Goal: Find specific page/section: Find specific page/section

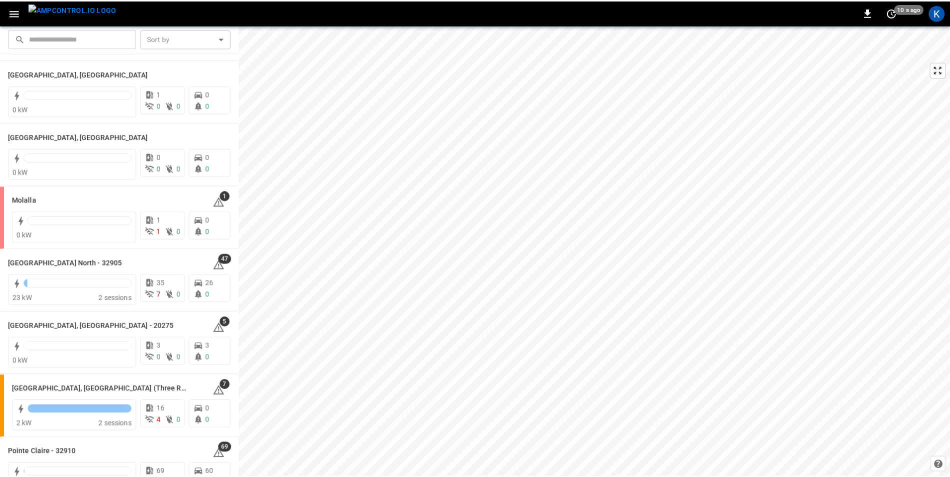
scroll to position [950, 0]
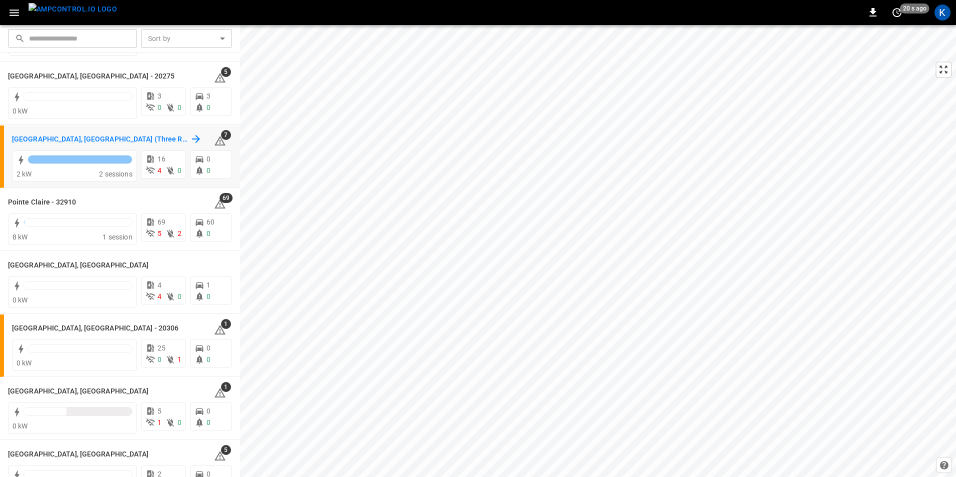
click at [64, 137] on h6 "[GEOGRAPHIC_DATA], [GEOGRAPHIC_DATA] (Three Rivers)" at bounding box center [100, 139] width 176 height 11
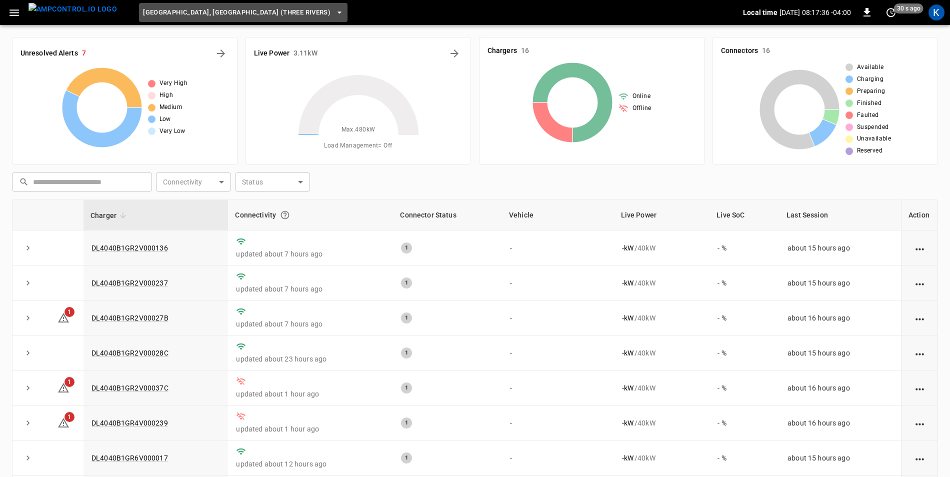
click at [334, 11] on icon "button" at bounding box center [339, 12] width 10 height 10
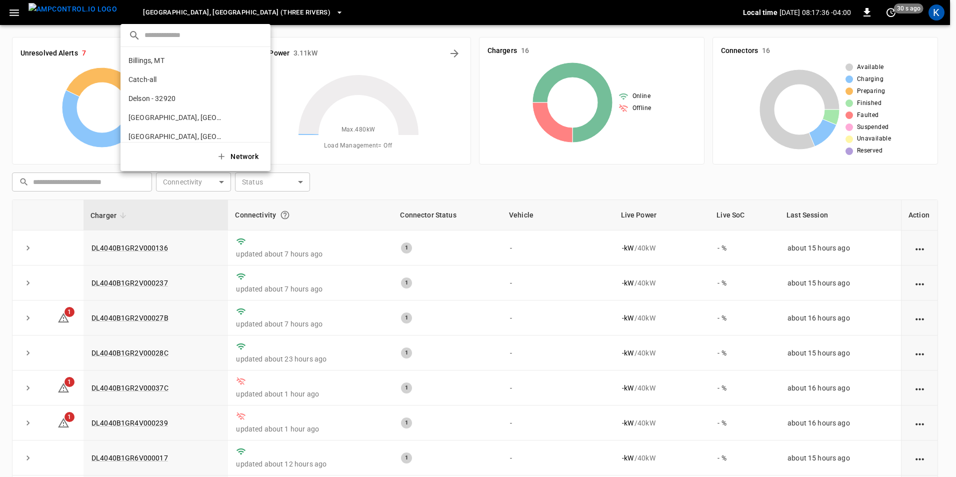
scroll to position [320, 0]
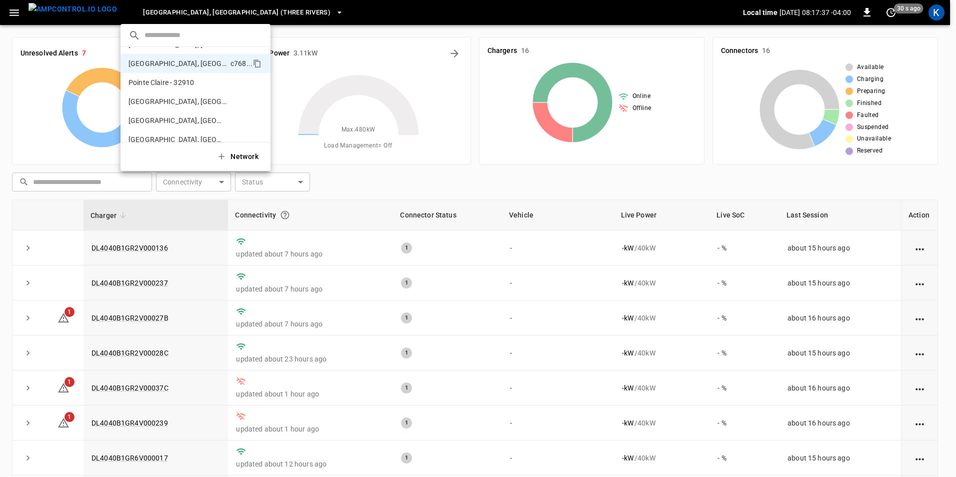
click at [241, 11] on div at bounding box center [478, 238] width 956 height 477
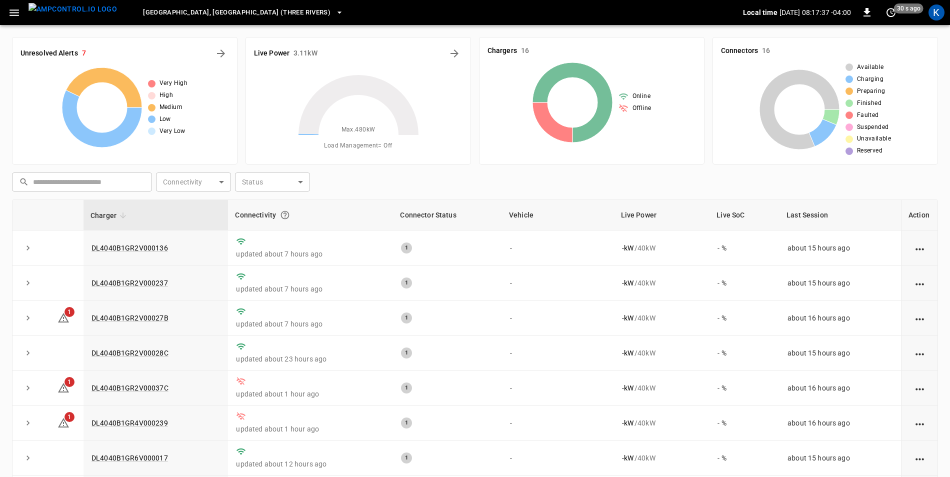
click at [9, 12] on icon "button" at bounding box center [14, 12] width 12 height 12
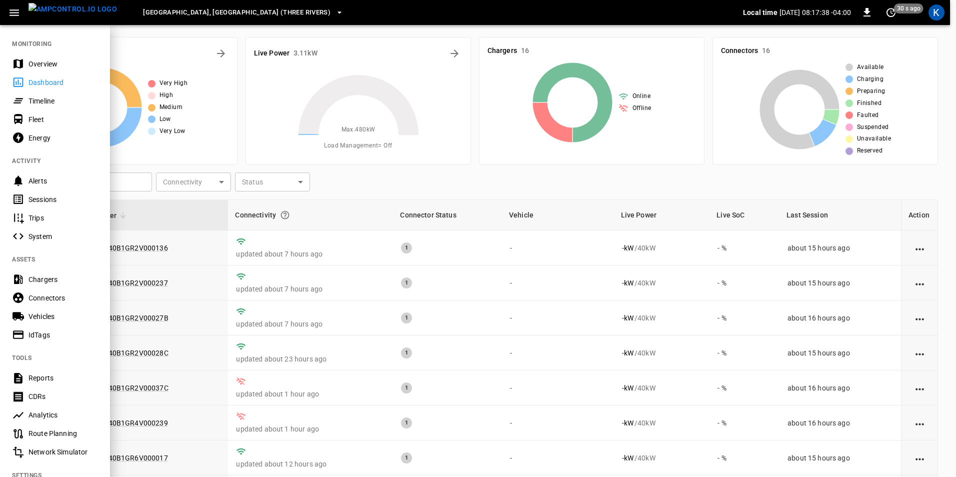
click at [9, 12] on icon "button" at bounding box center [14, 12] width 12 height 12
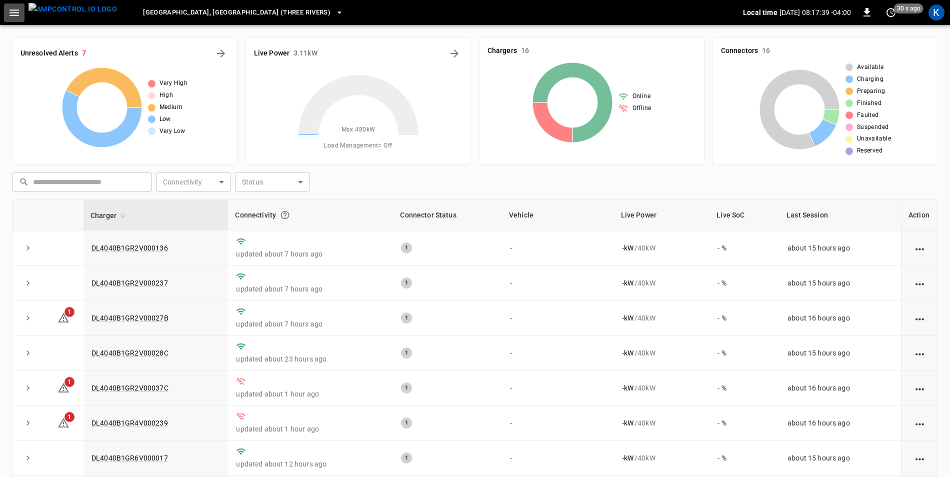
click at [15, 13] on icon "button" at bounding box center [14, 12] width 12 height 12
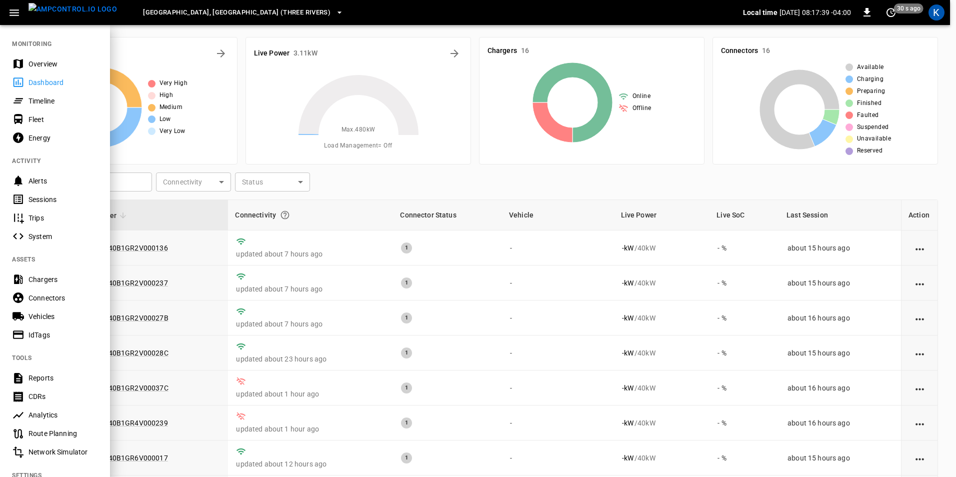
click at [27, 62] on div "Overview" at bounding box center [55, 63] width 110 height 18
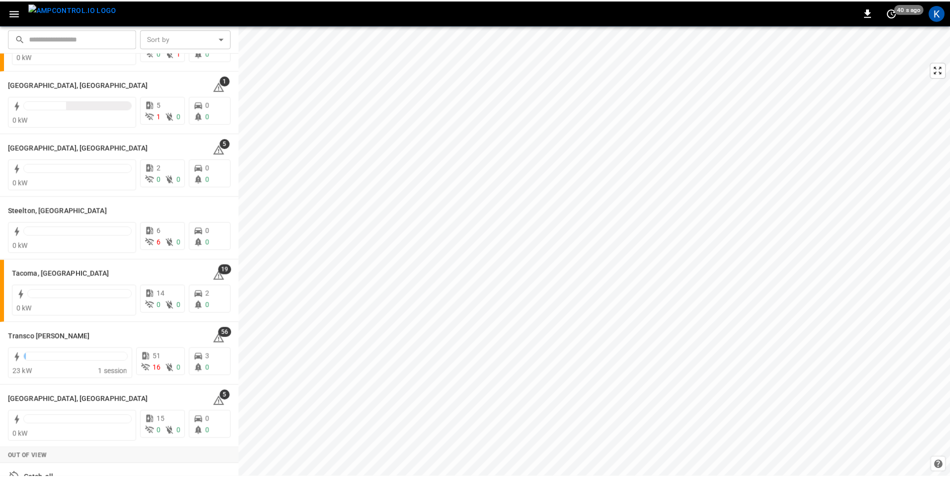
scroll to position [1288, 0]
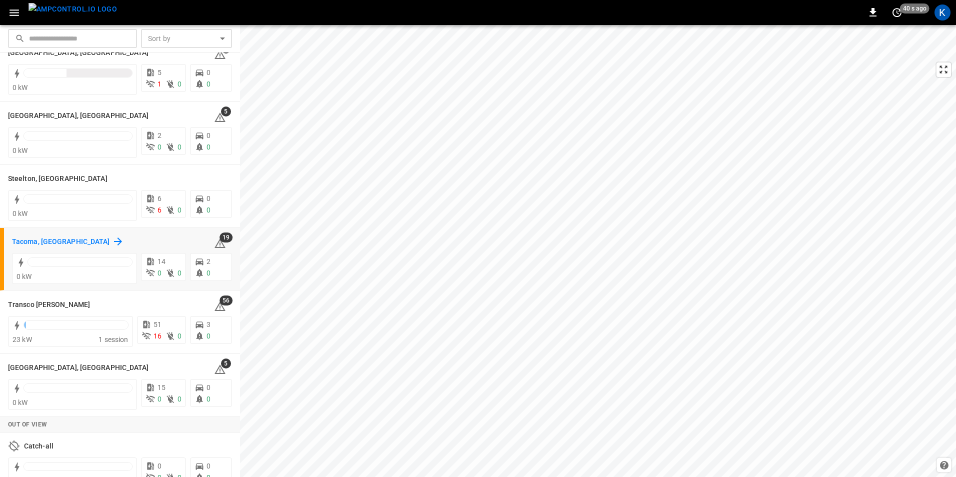
click at [40, 241] on h6 "Tacoma, [GEOGRAPHIC_DATA]" at bounding box center [61, 241] width 98 height 11
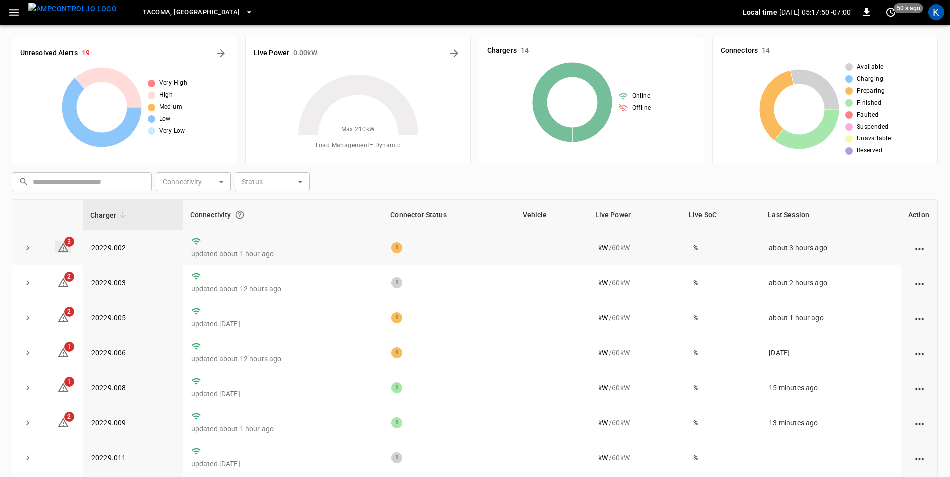
click at [64, 250] on icon at bounding box center [63, 248] width 12 height 12
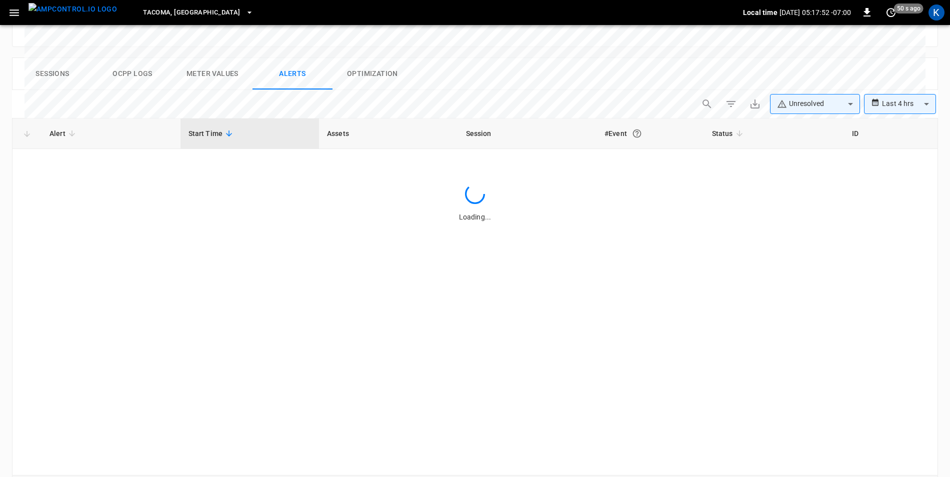
scroll to position [473, 0]
